Goal: Information Seeking & Learning: Find specific fact

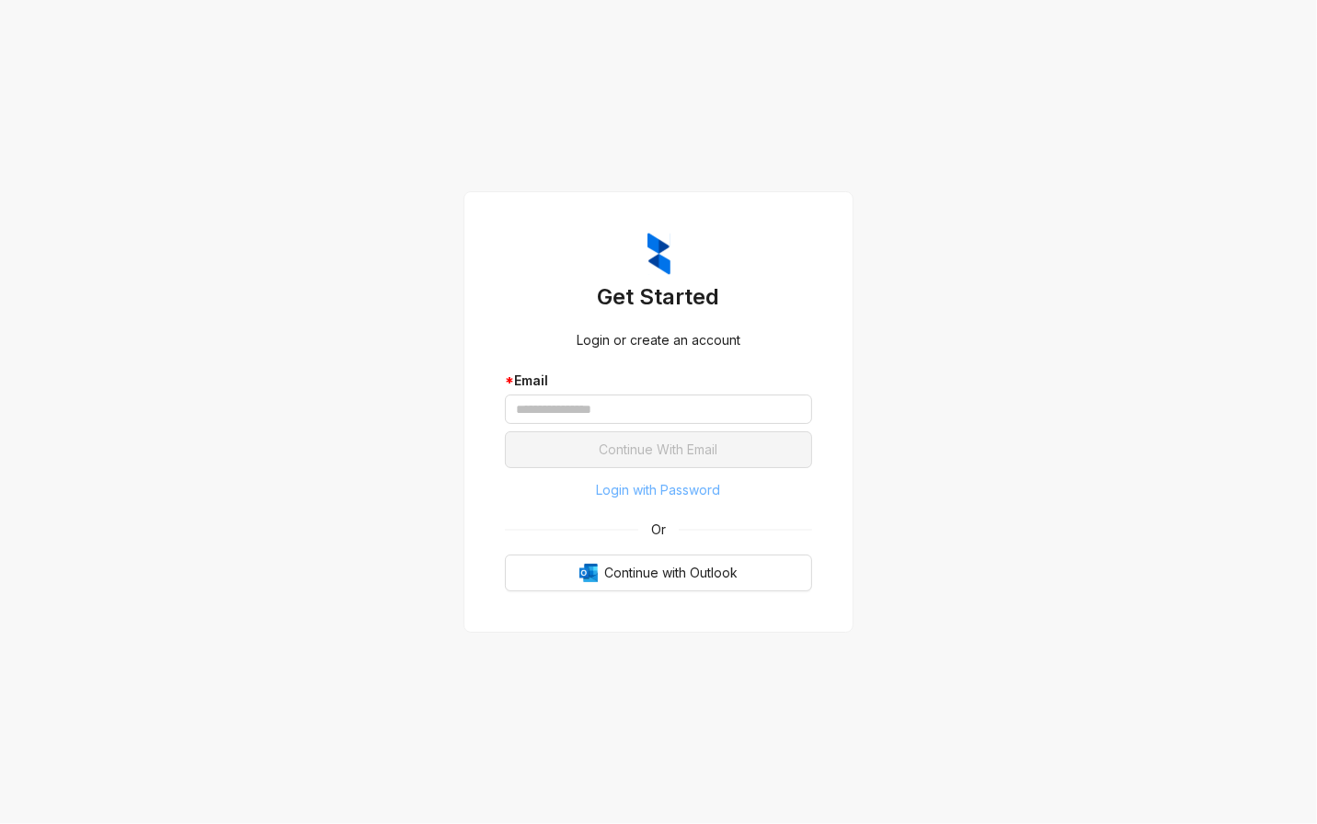
click at [657, 490] on span "Login with Password" at bounding box center [659, 490] width 124 height 20
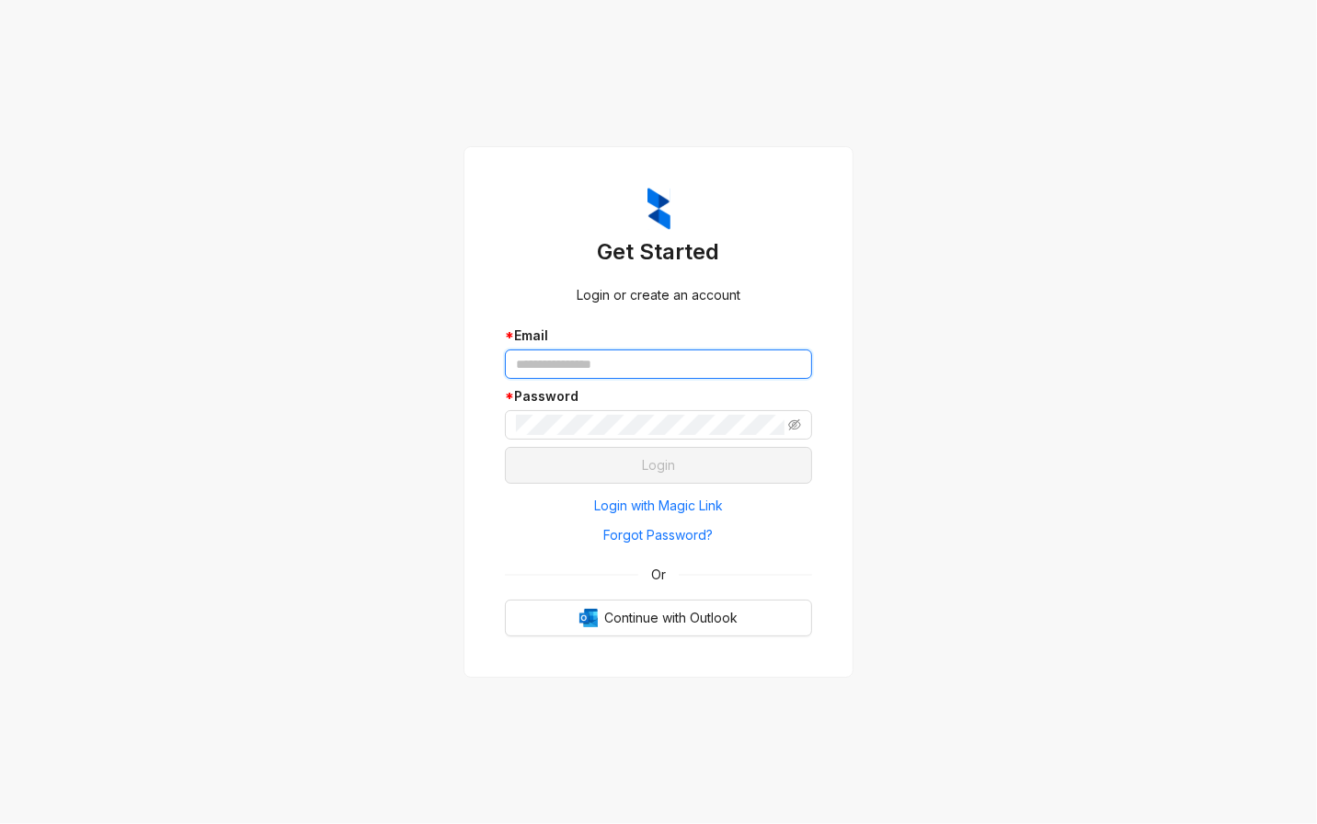
click at [605, 359] on input "text" at bounding box center [658, 364] width 307 height 29
type input "**********"
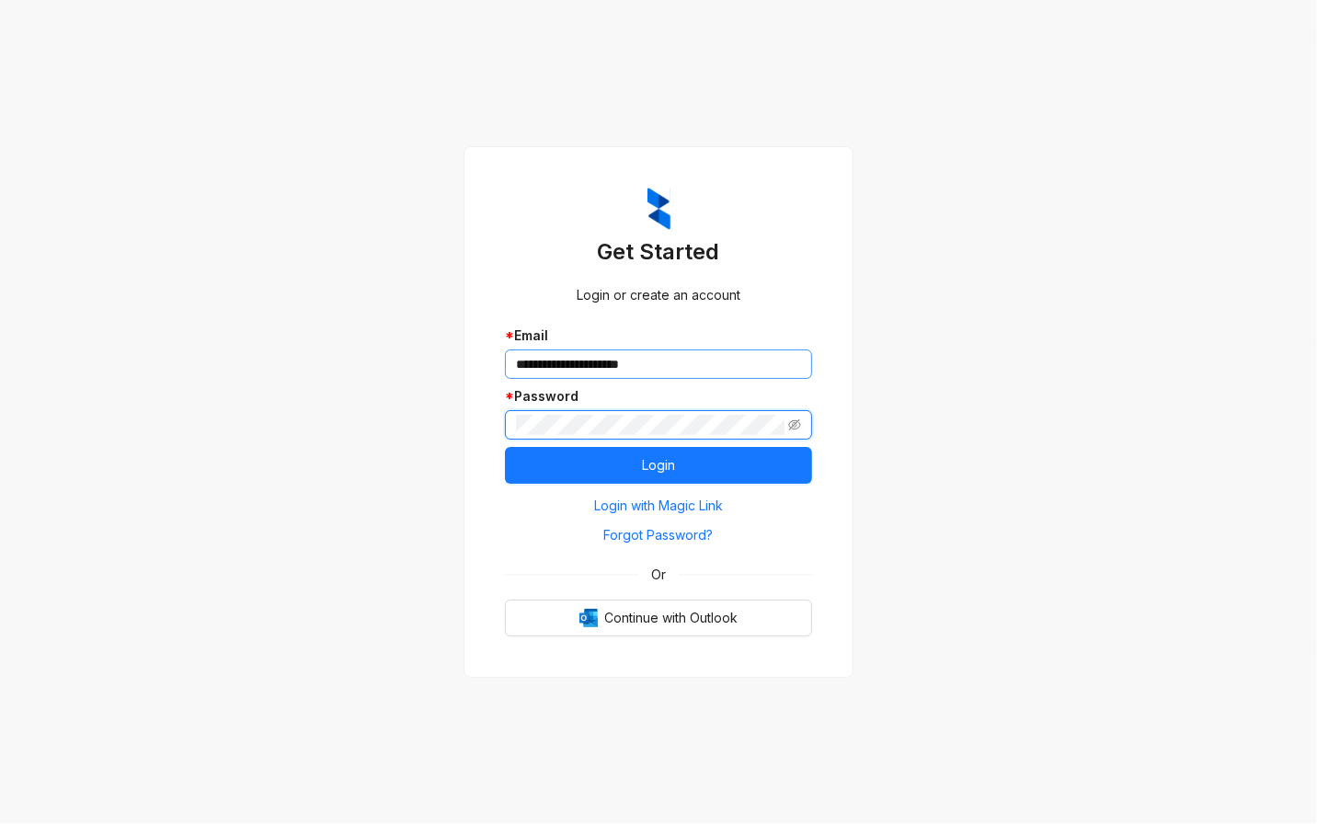
click at [505, 447] on button "Login" at bounding box center [658, 465] width 307 height 37
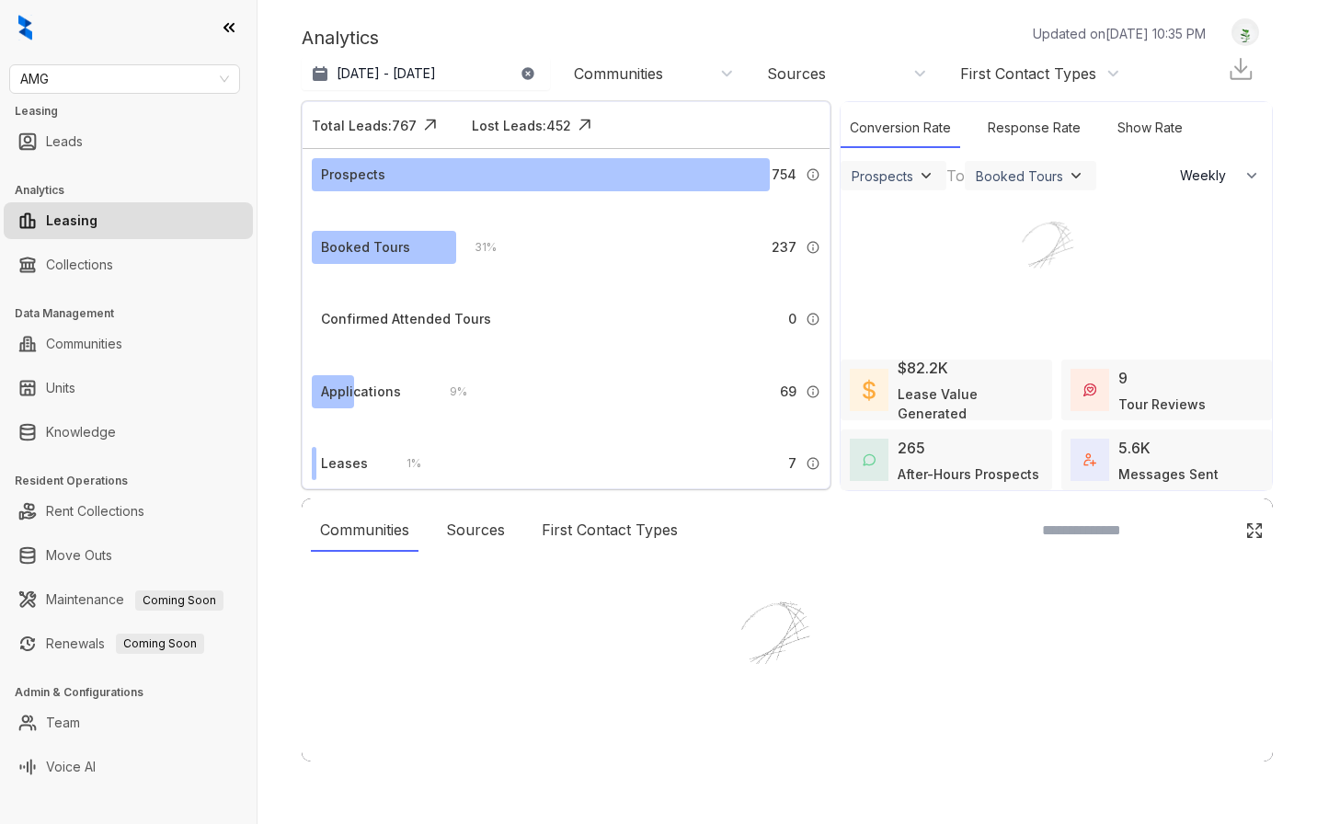
select select "******"
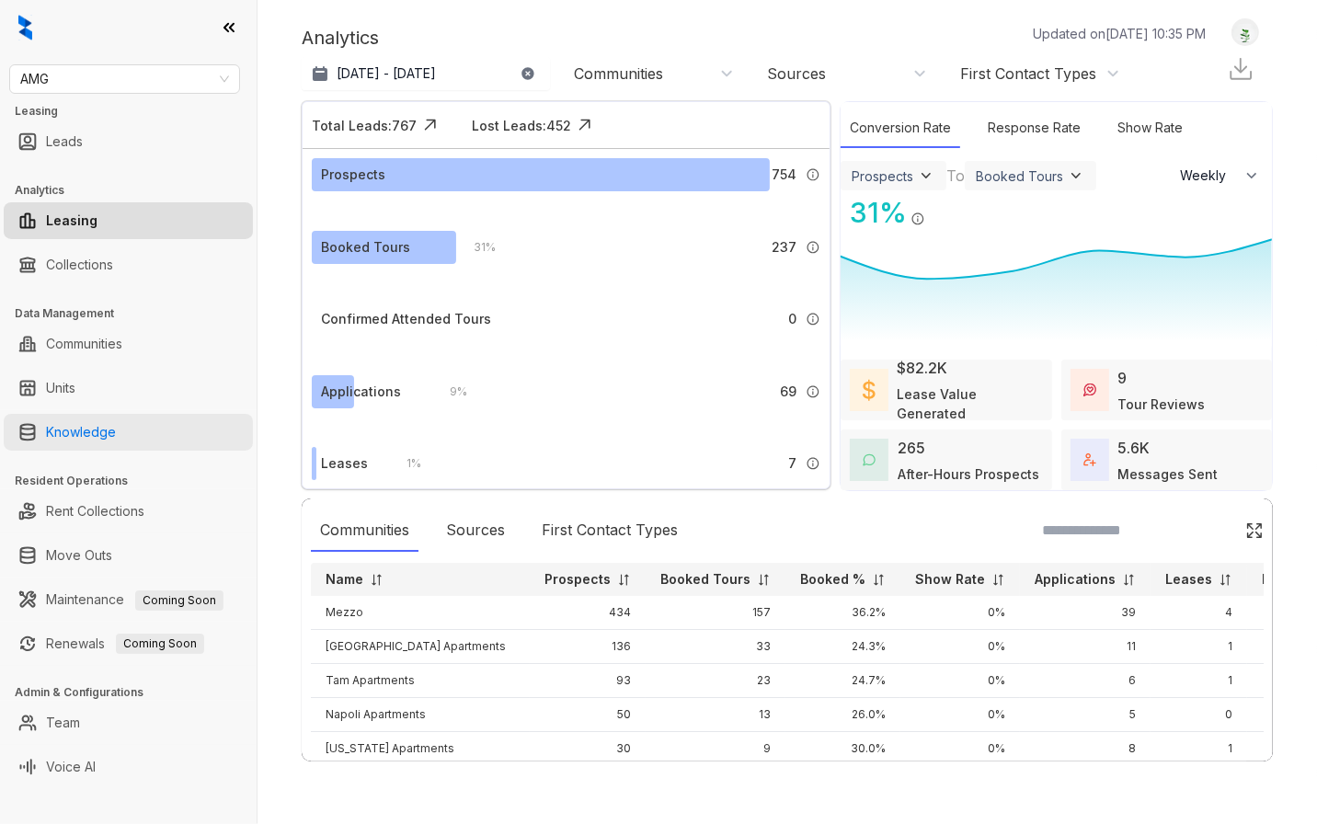
click at [80, 427] on link "Knowledge" at bounding box center [81, 432] width 70 height 37
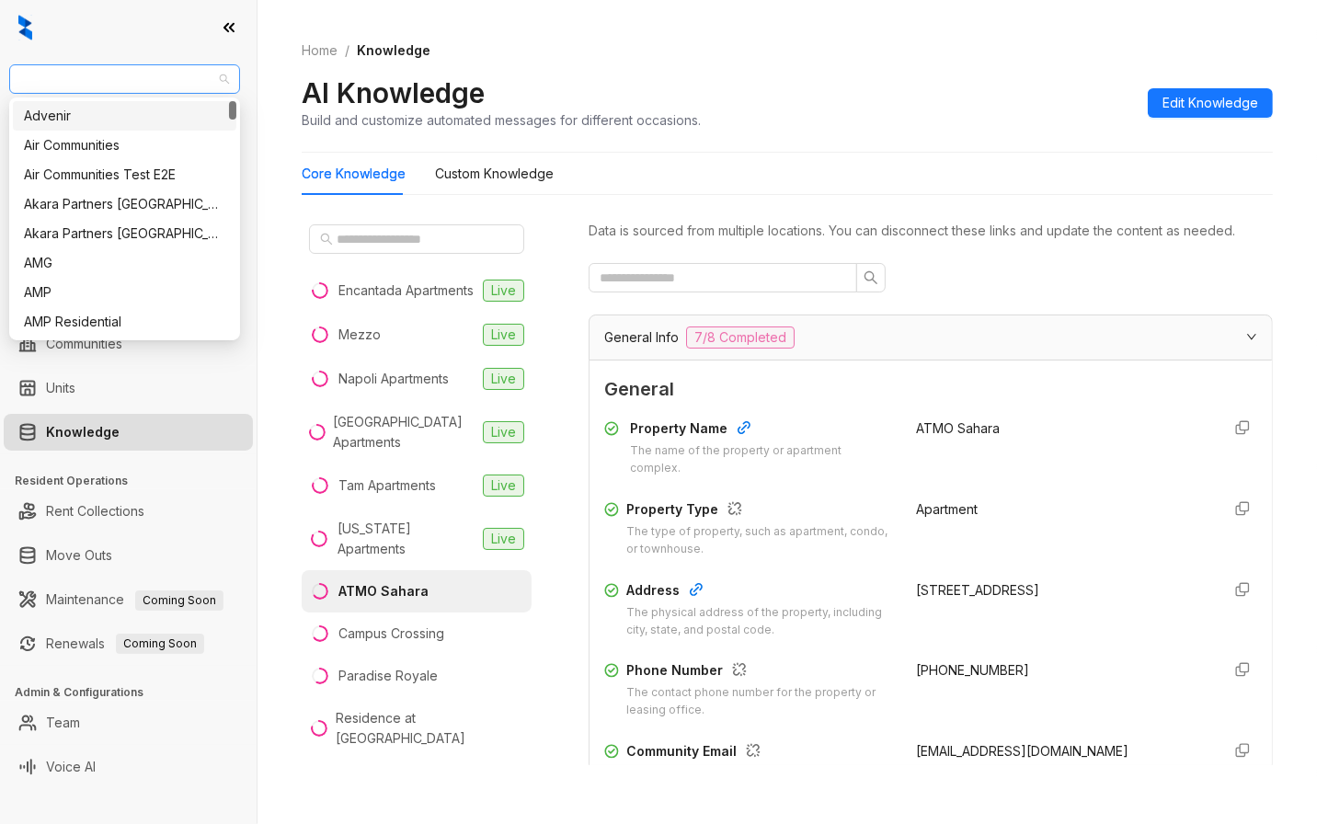
click at [76, 80] on span "AMG" at bounding box center [124, 79] width 209 height 28
type input "**"
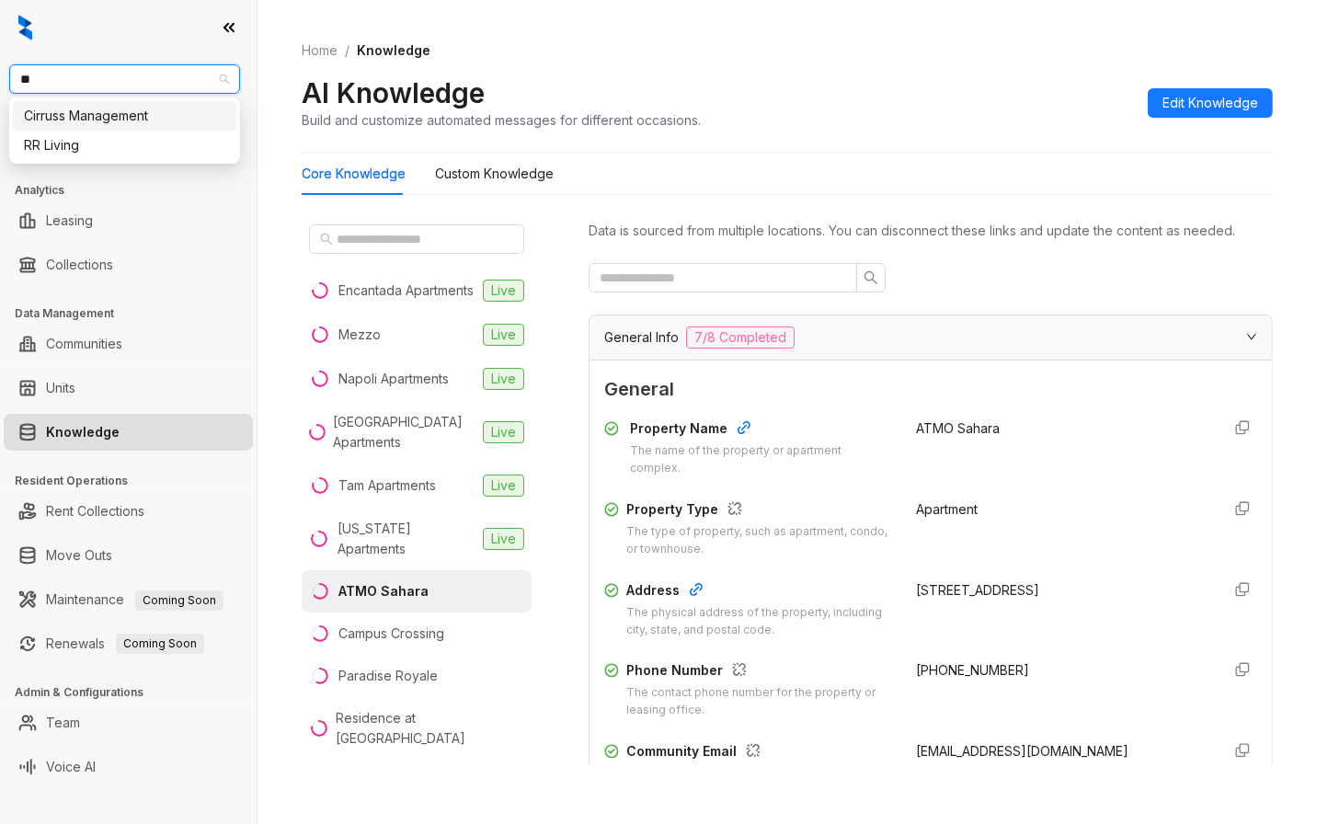
click at [85, 140] on div "RR Living" at bounding box center [124, 145] width 201 height 20
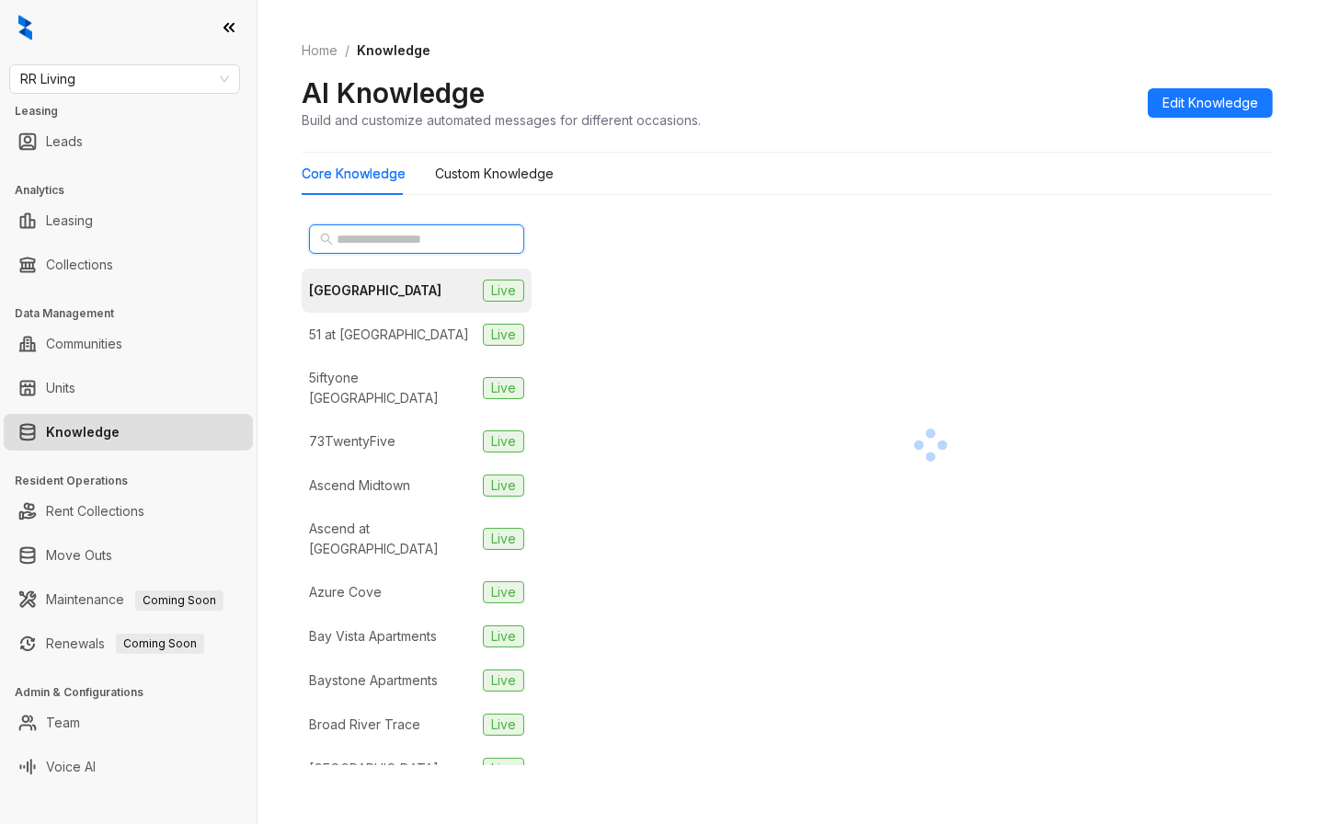
click at [362, 233] on input "text" at bounding box center [418, 239] width 162 height 20
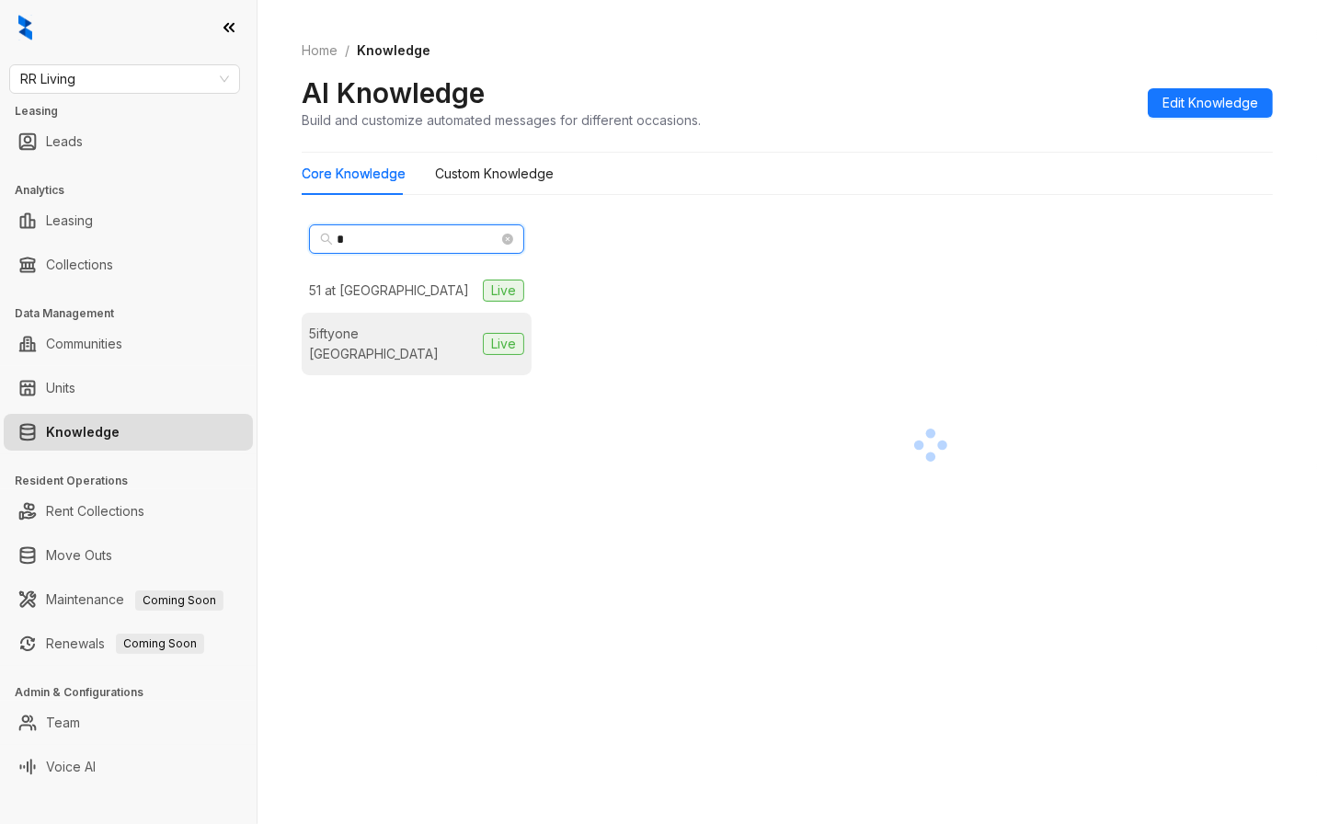
type input "*"
click at [402, 336] on div "5iftyone [GEOGRAPHIC_DATA]" at bounding box center [392, 344] width 166 height 40
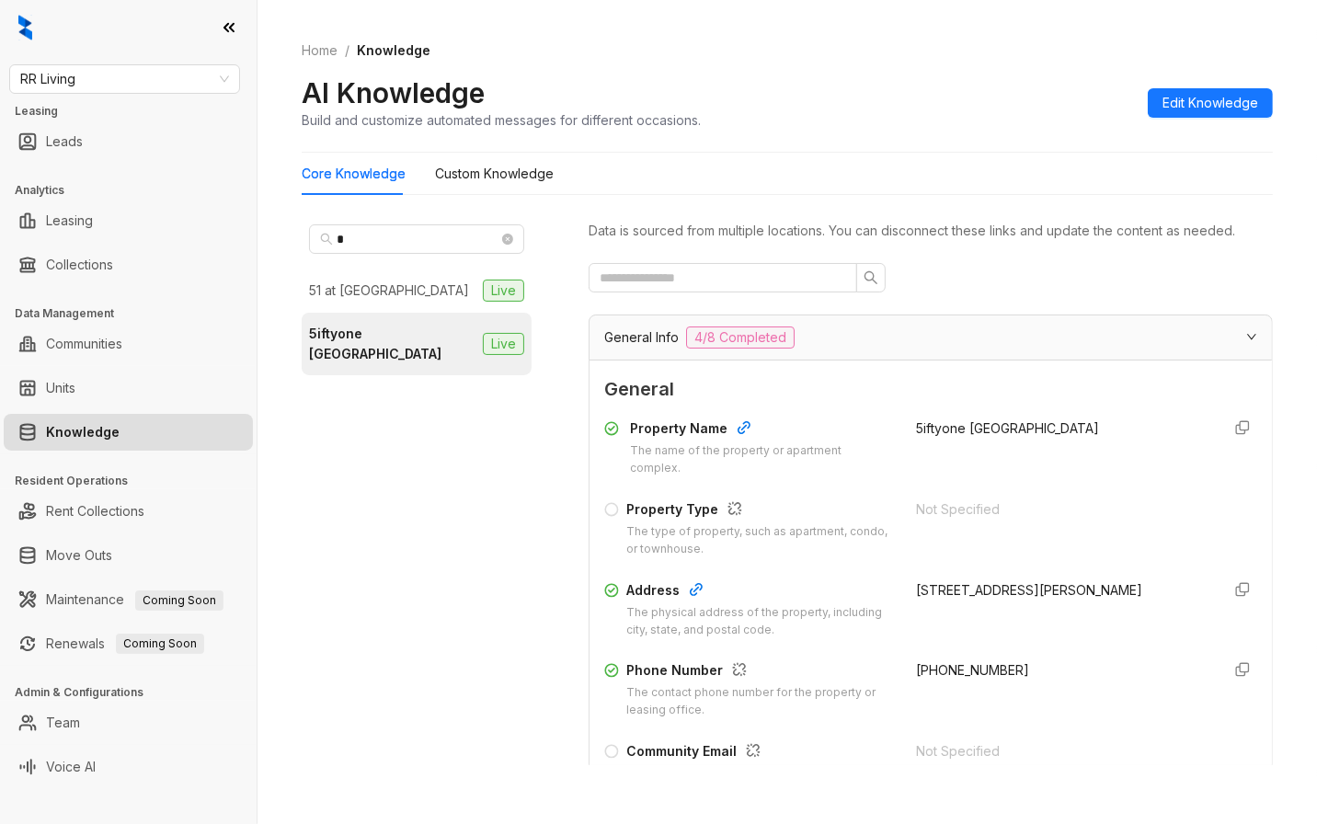
click at [1283, 429] on div "Home / Knowledge AI Knowledge Build and customize automated messages for differ…" at bounding box center [788, 412] width 1060 height 824
drag, startPoint x: 979, startPoint y: 672, endPoint x: 915, endPoint y: 675, distance: 63.5
click at [916, 675] on div "[PHONE_NUMBER]" at bounding box center [1061, 689] width 290 height 59
copy span "4056241457"
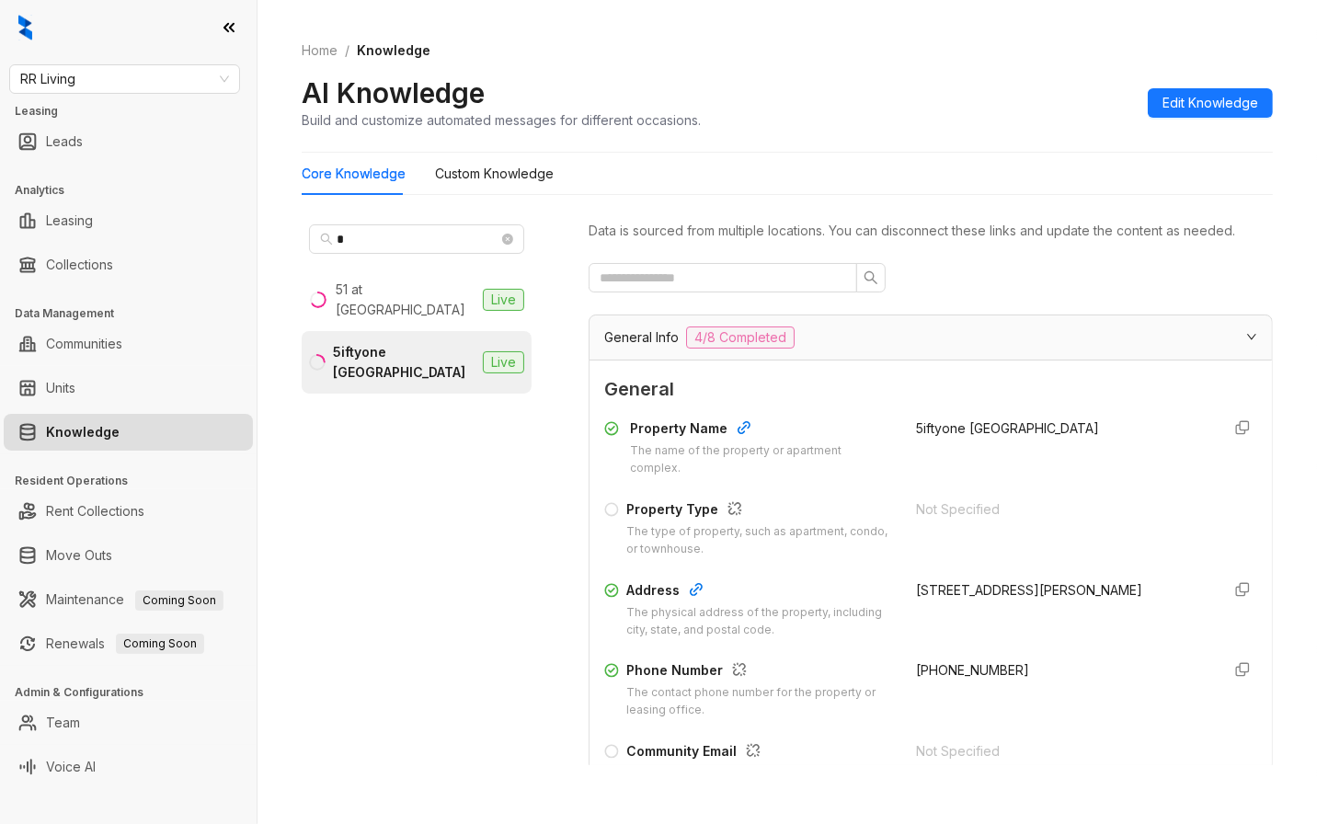
drag, startPoint x: 345, startPoint y: 773, endPoint x: 355, endPoint y: 768, distance: 11.1
click at [345, 773] on div "* 51 at [GEOGRAPHIC_DATA] Live 5iftyone [GEOGRAPHIC_DATA] Live" at bounding box center [431, 499] width 258 height 564
